Goal: Information Seeking & Learning: Learn about a topic

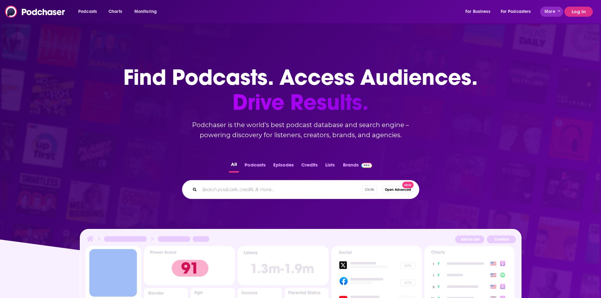
click at [579, 11] on button "Log In" at bounding box center [578, 12] width 28 height 10
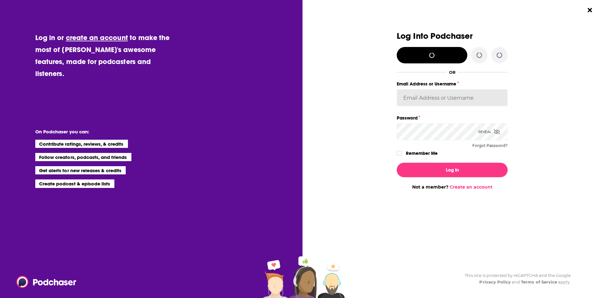
type input "[PERSON_NAME][EMAIL_ADDRESS][DOMAIN_NAME]"
click at [400, 155] on icon "Dialog" at bounding box center [400, 153] width 4 height 4
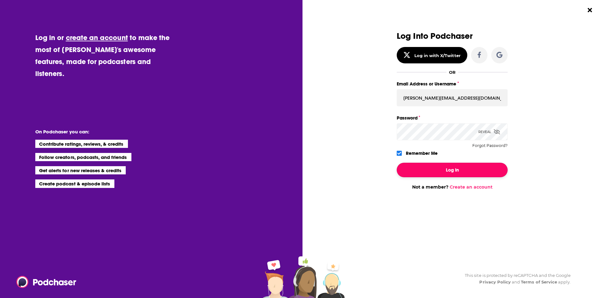
click at [445, 167] on button "Log In" at bounding box center [452, 170] width 111 height 15
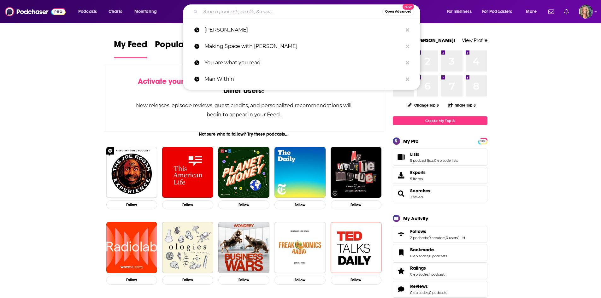
click at [283, 10] on input "Search podcasts, credits, & more..." at bounding box center [291, 12] width 182 height 10
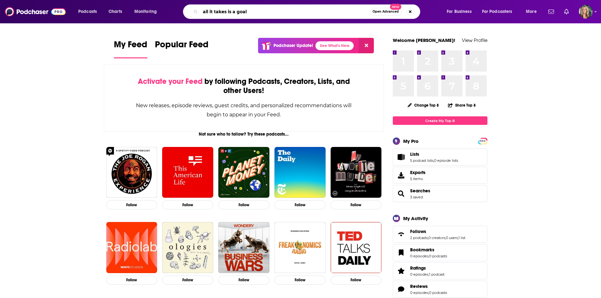
type input "all it takes is a goal"
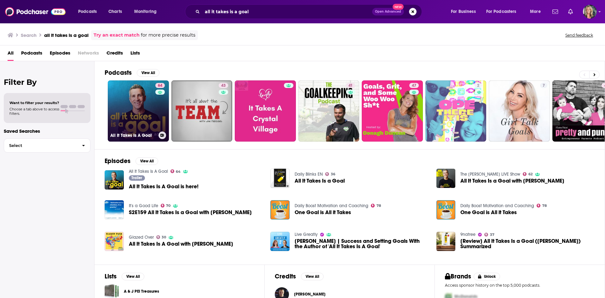
click at [143, 102] on link "64 All It Takes Is A Goal" at bounding box center [138, 110] width 61 height 61
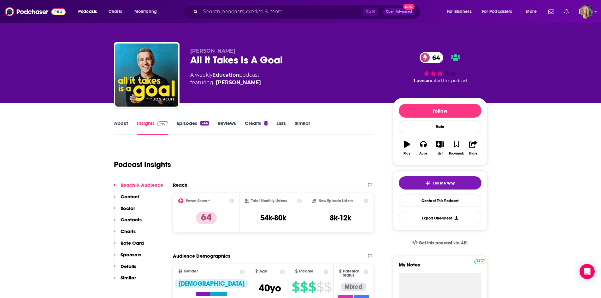
click at [199, 120] on div "About Insights Episodes 244 Reviews Credits 1 Lists Similar" at bounding box center [244, 126] width 260 height 15
click at [198, 122] on link "Episodes 244" at bounding box center [193, 127] width 32 height 15
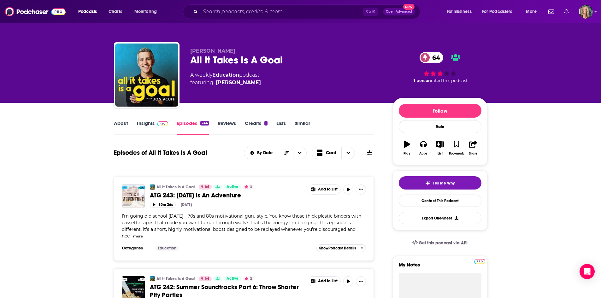
click at [152, 127] on link "Insights" at bounding box center [152, 127] width 31 height 15
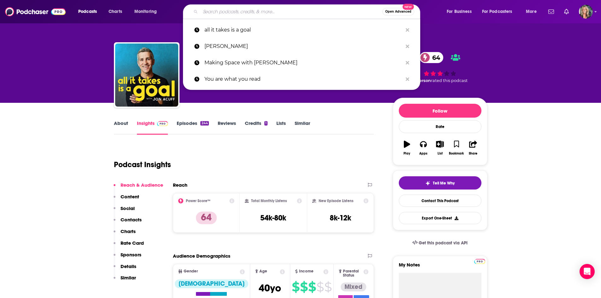
click at [233, 14] on input "Search podcasts, credits, & more..." at bounding box center [291, 12] width 182 height 10
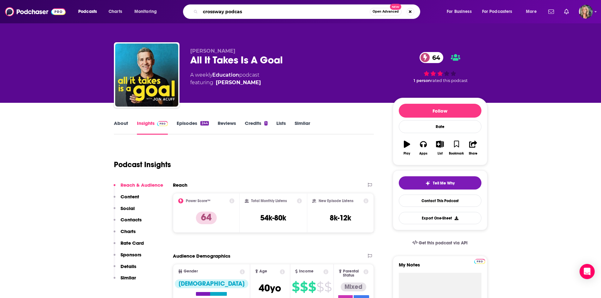
type input "crossway podcast"
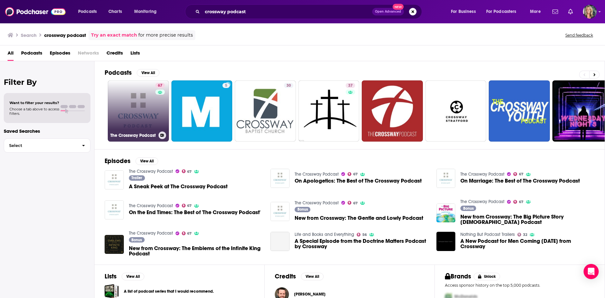
click at [138, 102] on link "67 The Crossway Podcast" at bounding box center [138, 110] width 61 height 61
